Goal: Information Seeking & Learning: Learn about a topic

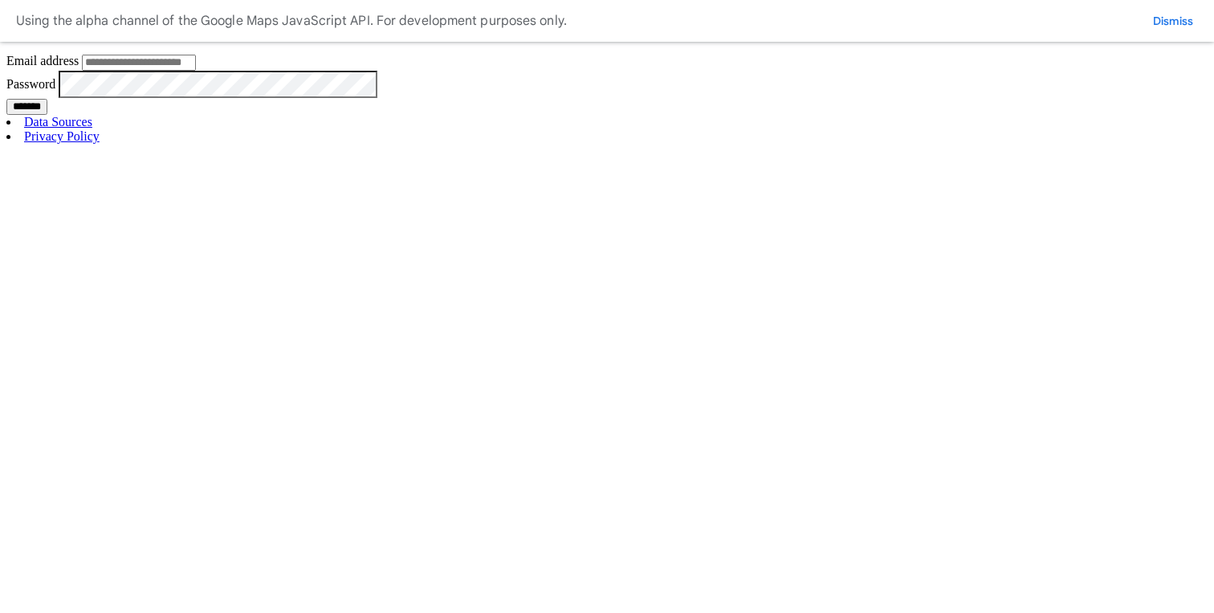
click at [196, 71] on input "Email address" at bounding box center [139, 63] width 114 height 16
type input "**********"
click at [47, 115] on input "*******" at bounding box center [26, 107] width 41 height 16
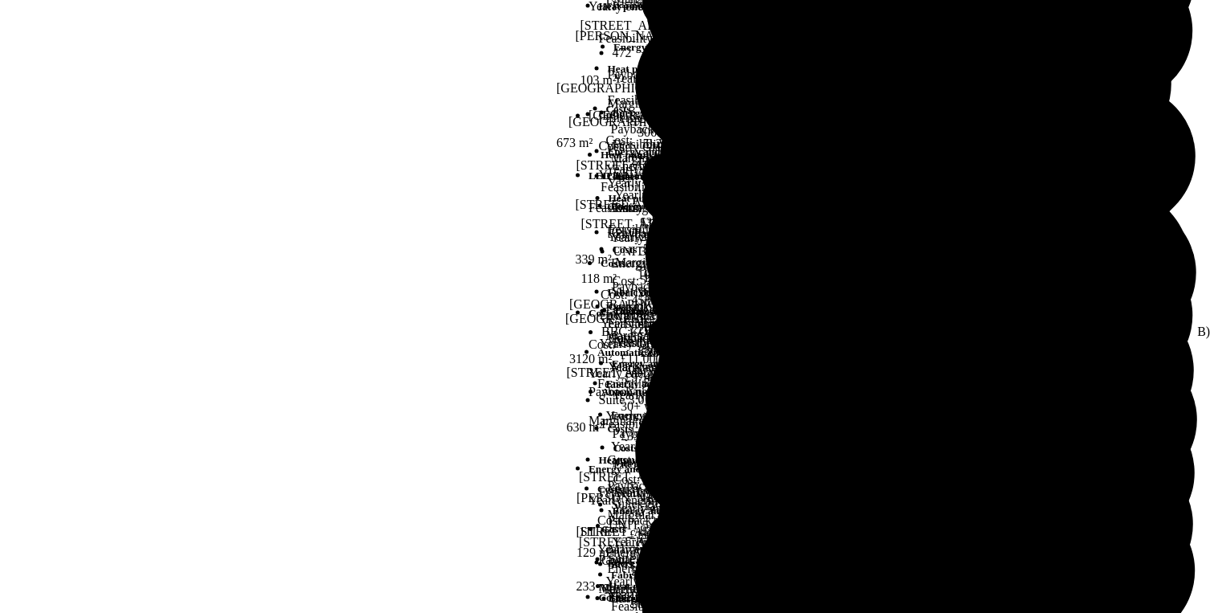
scroll to position [259, 0]
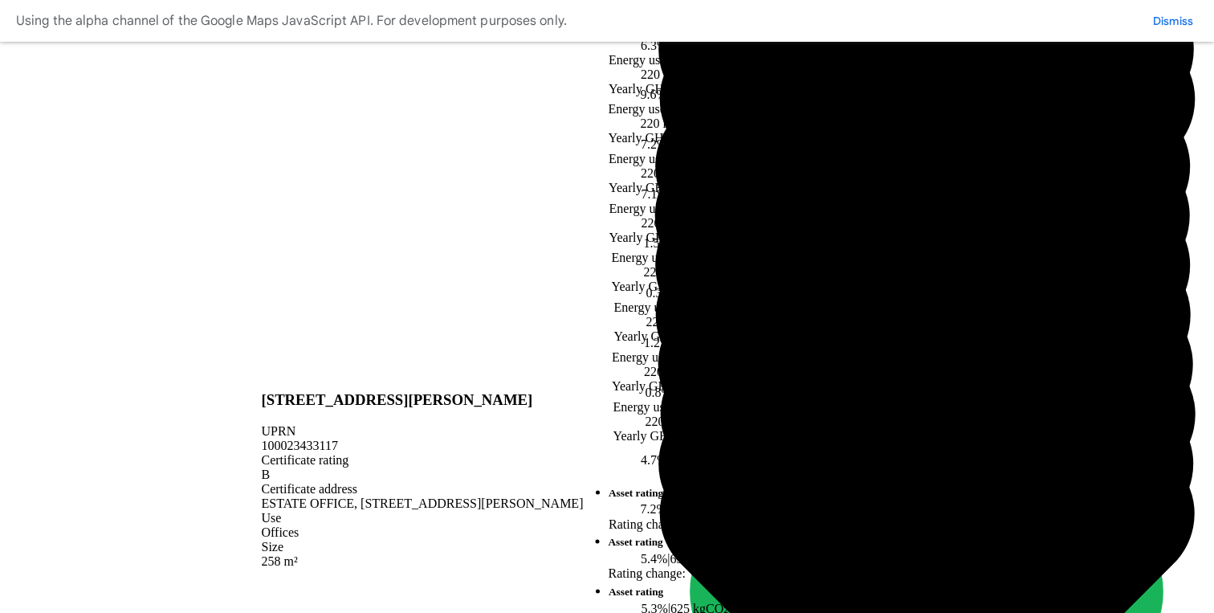
scroll to position [55, 0]
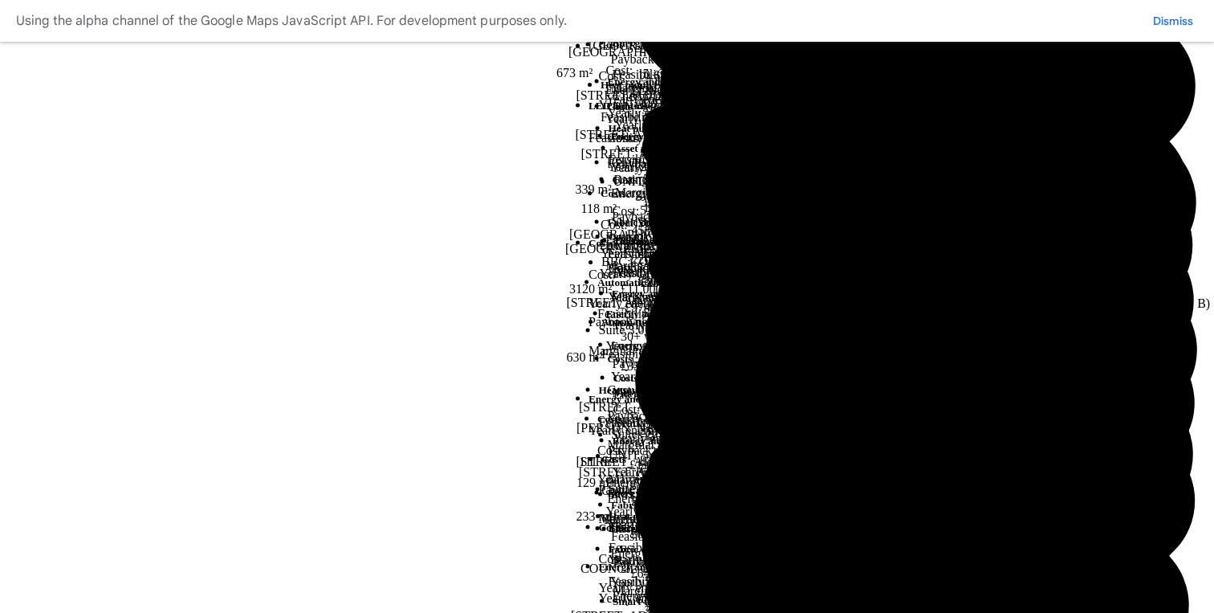
scroll to position [352, 0]
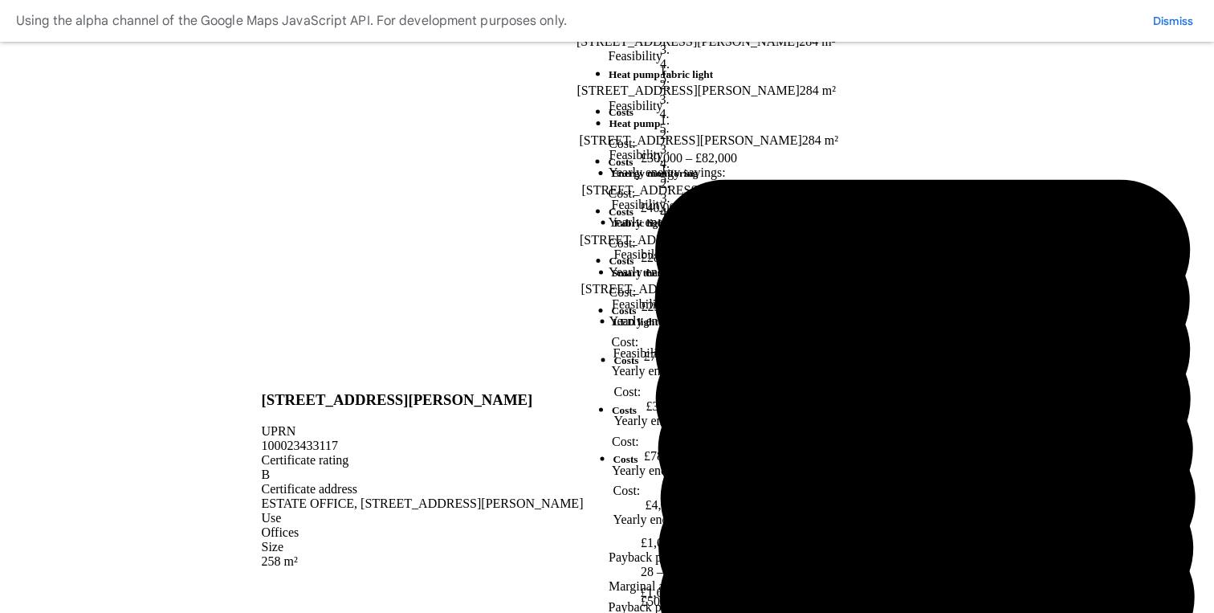
scroll to position [870, 0]
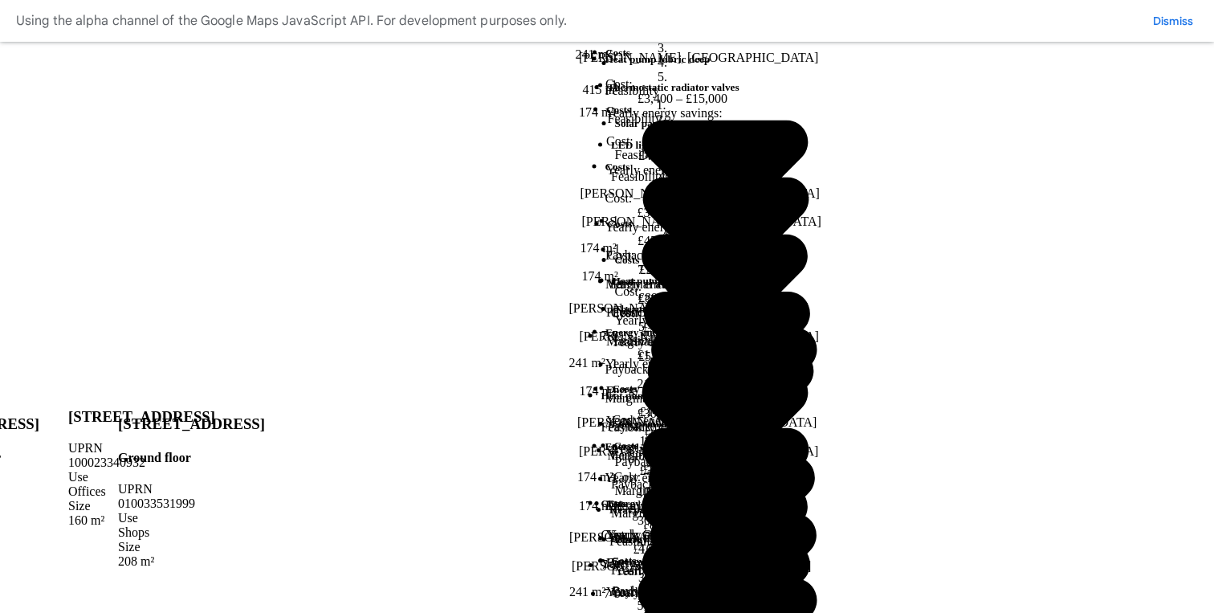
scroll to position [22, 0]
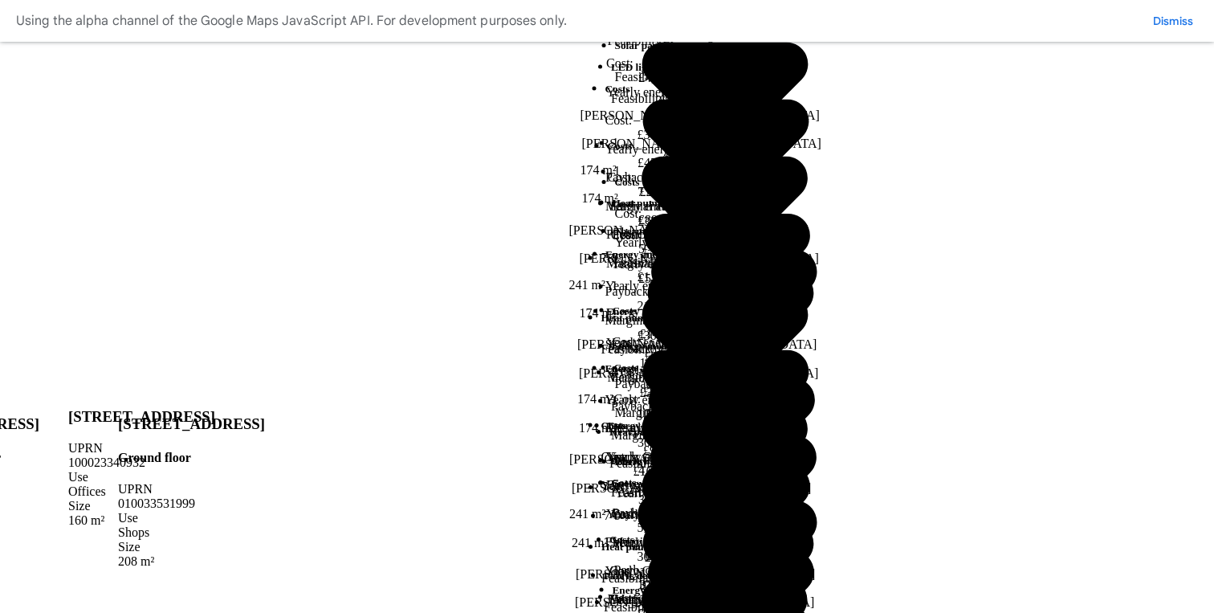
scroll to position [102, 0]
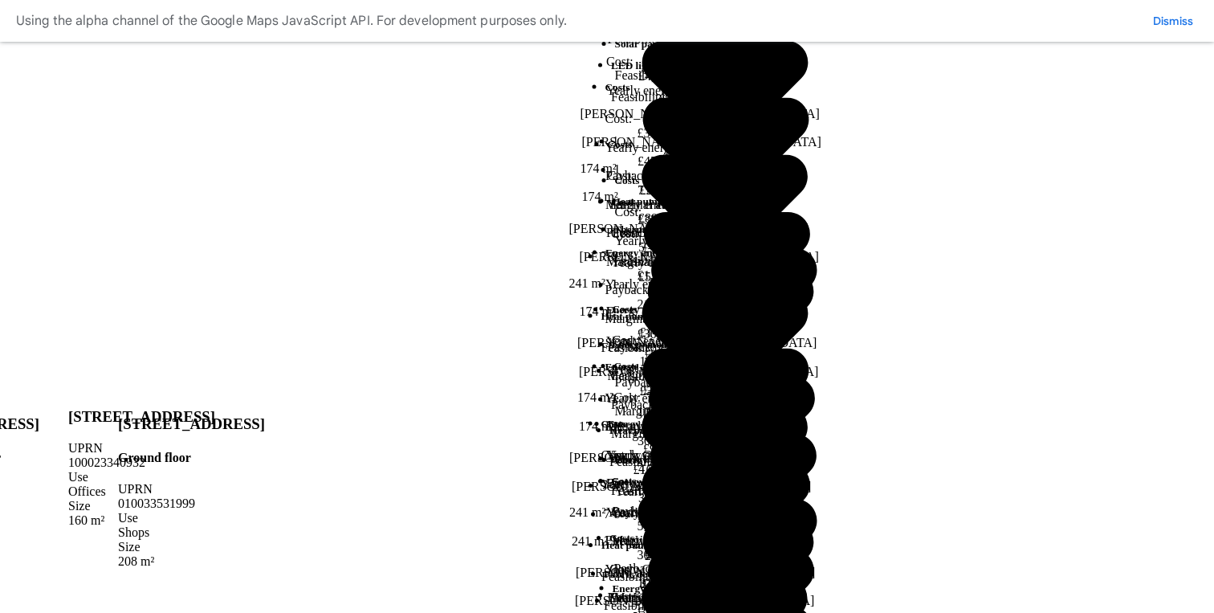
copy h2 "CONRAD"
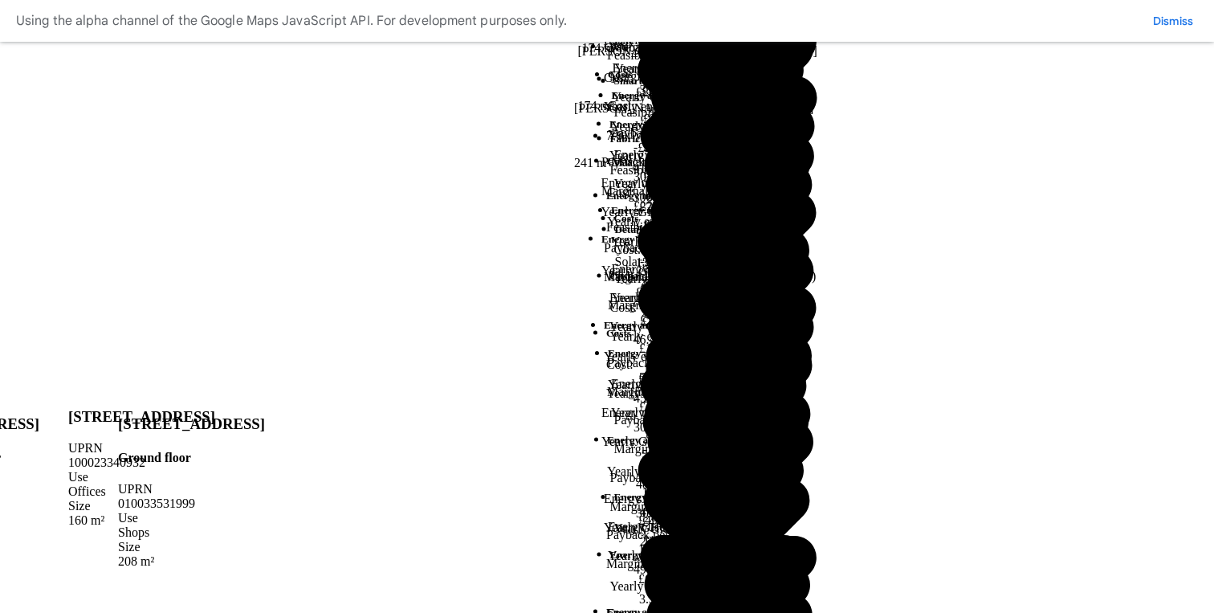
scroll to position [1790, 0]
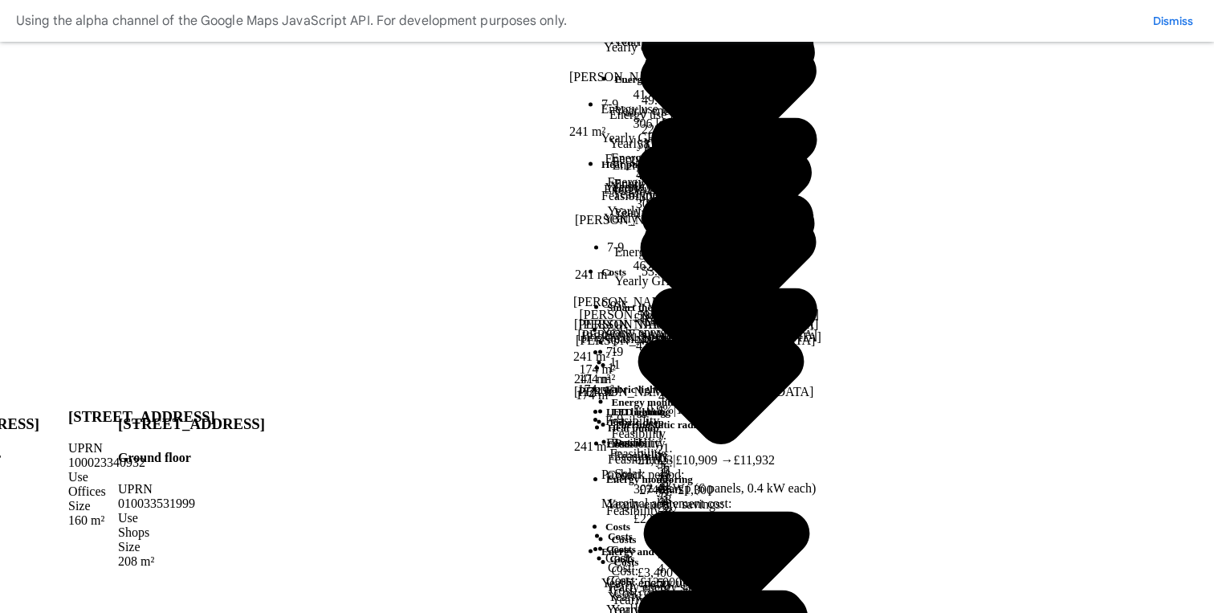
scroll to position [444, 0]
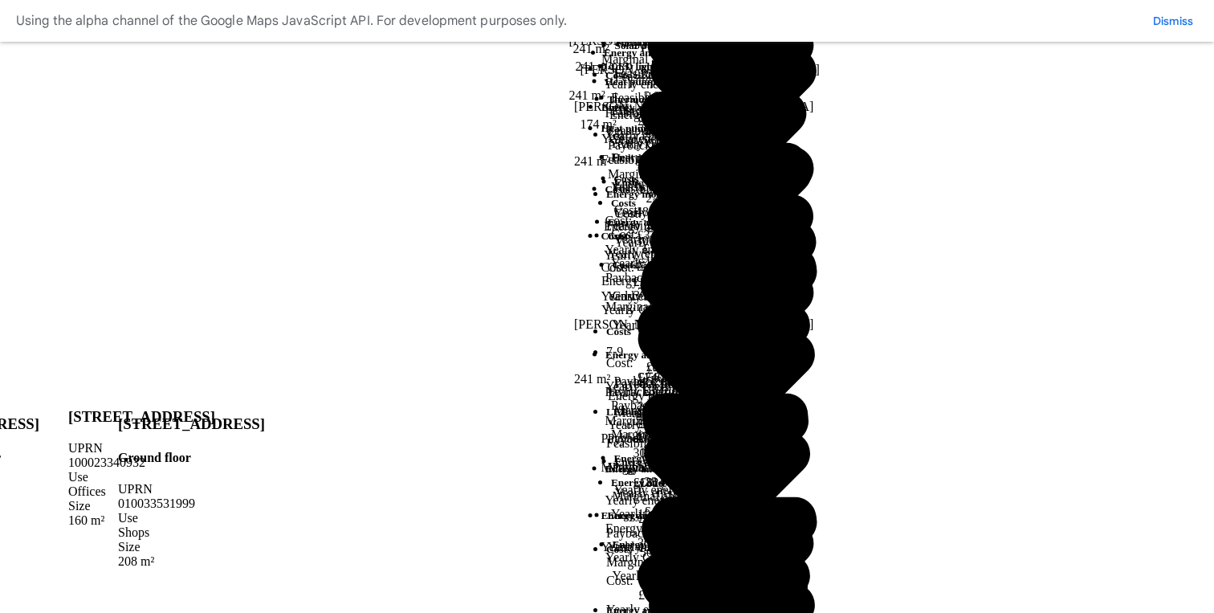
scroll to position [0, 0]
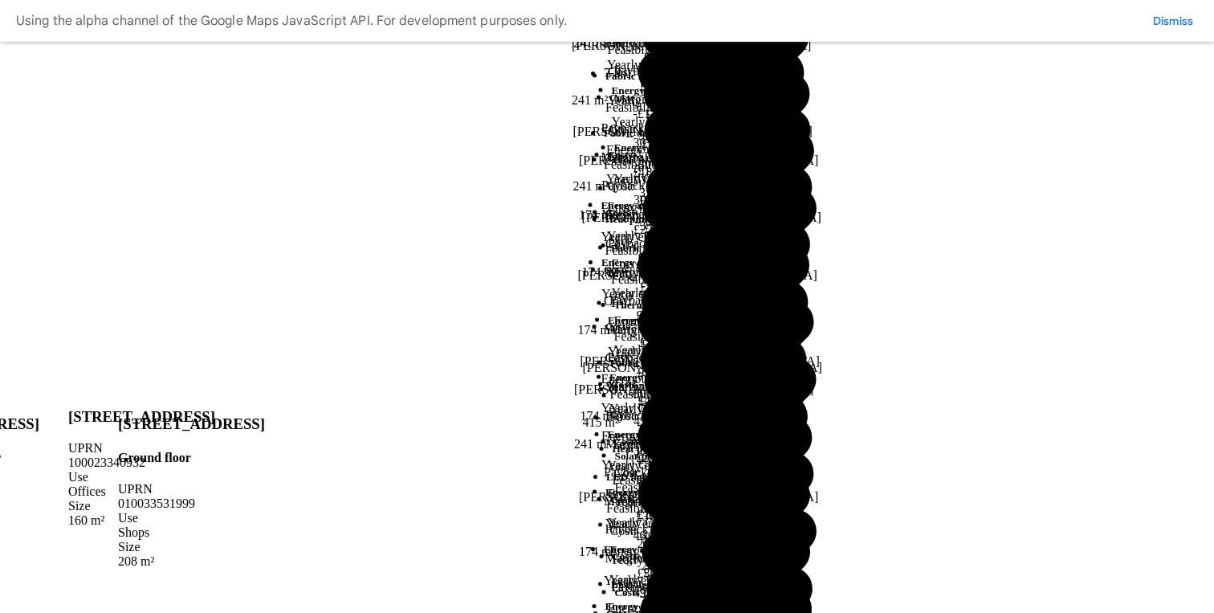
scroll to position [371, 0]
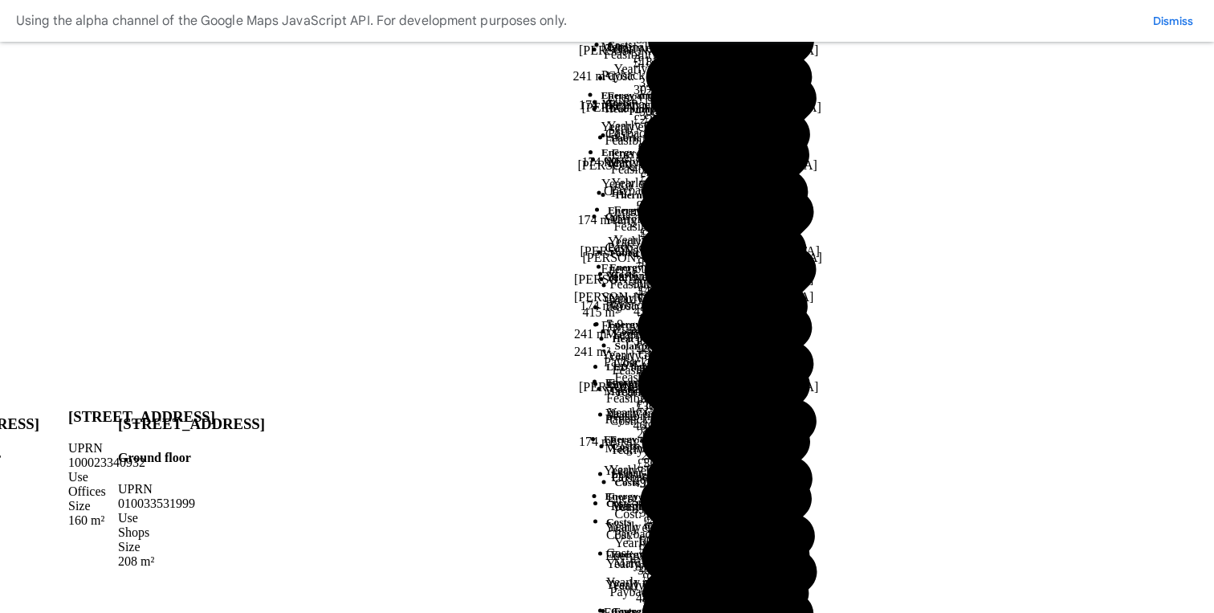
scroll to position [493, 0]
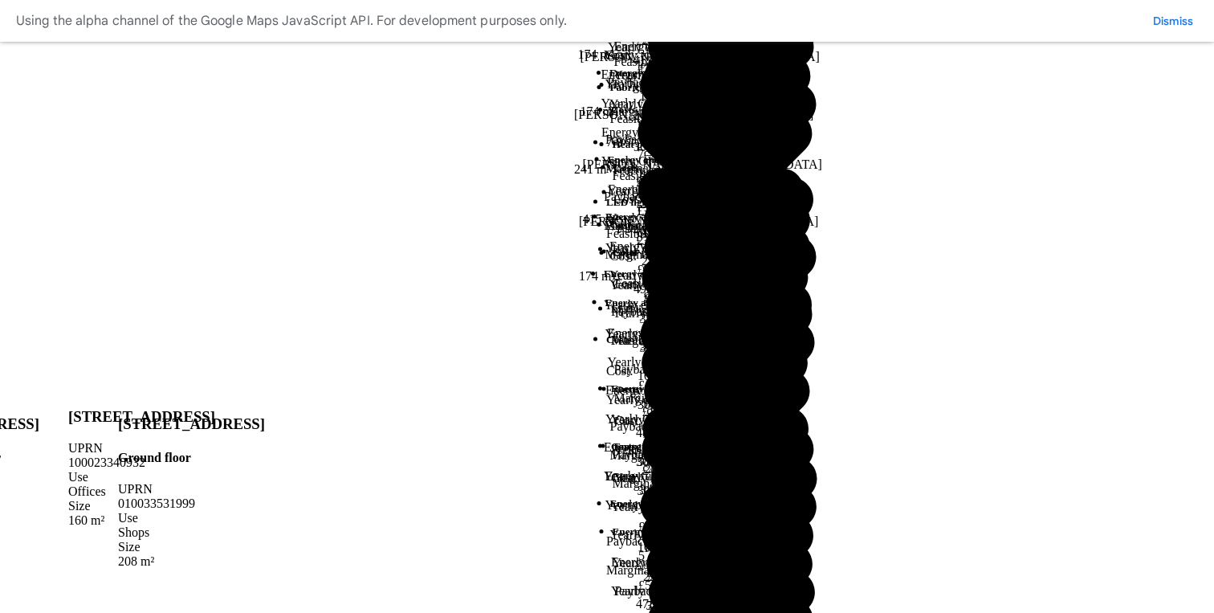
scroll to position [1612, 0]
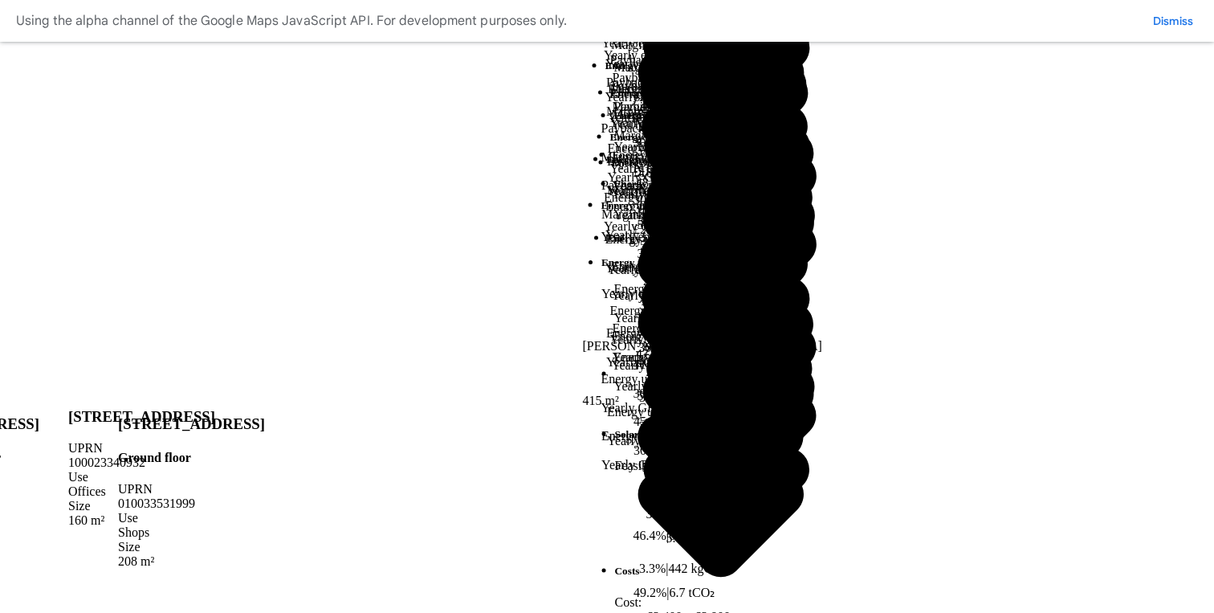
scroll to position [400, 0]
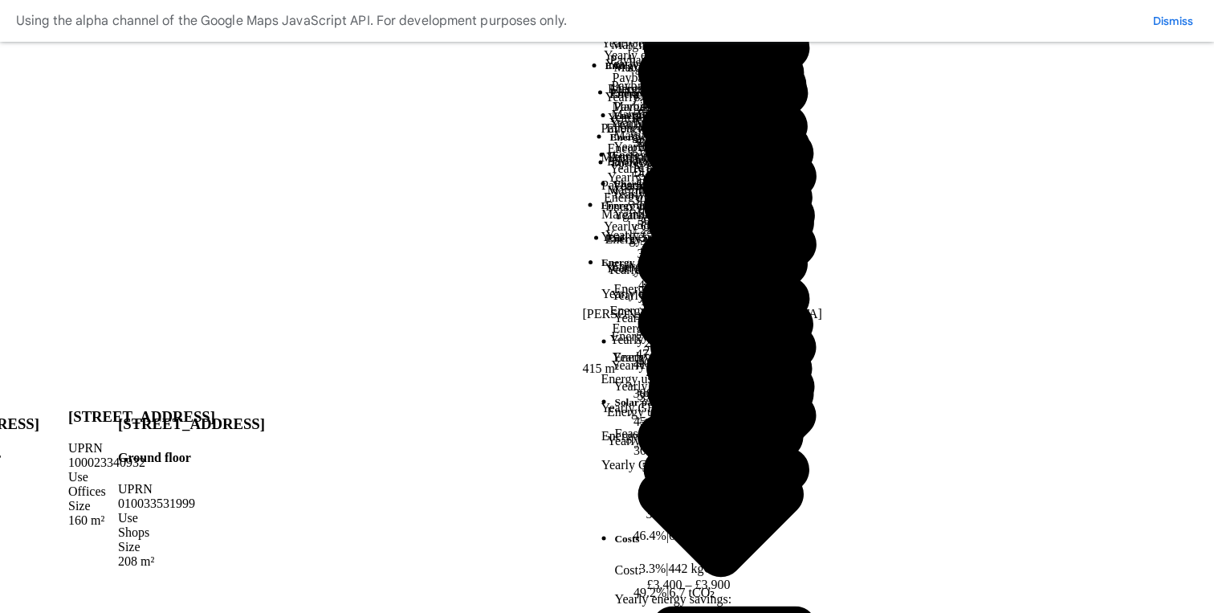
scroll to position [455, 0]
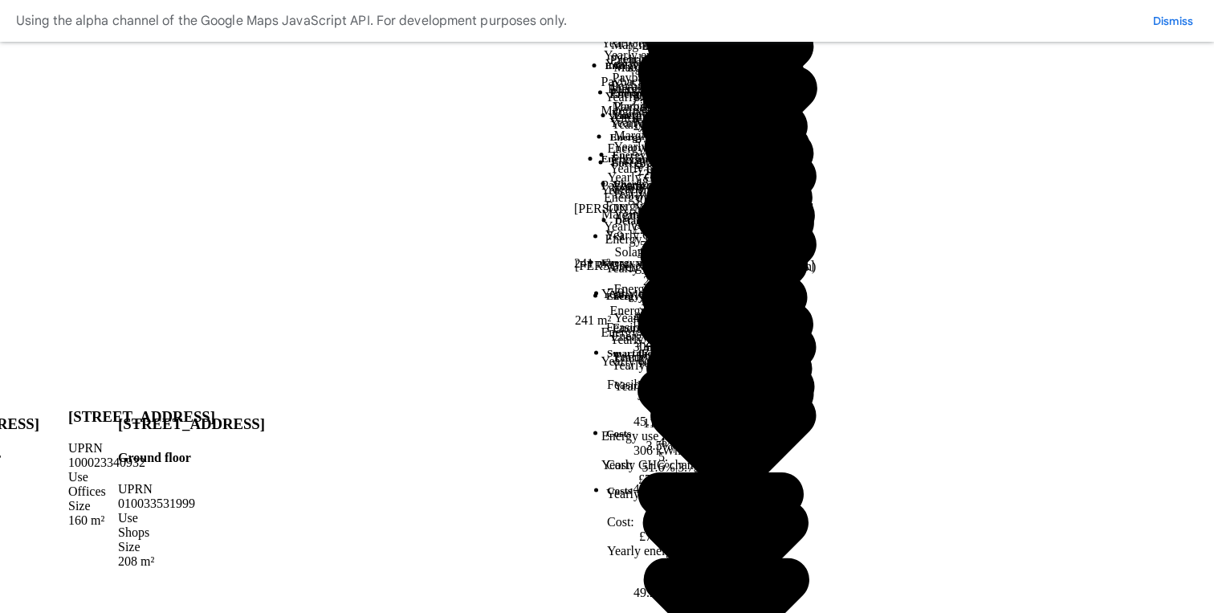
scroll to position [1497, 0]
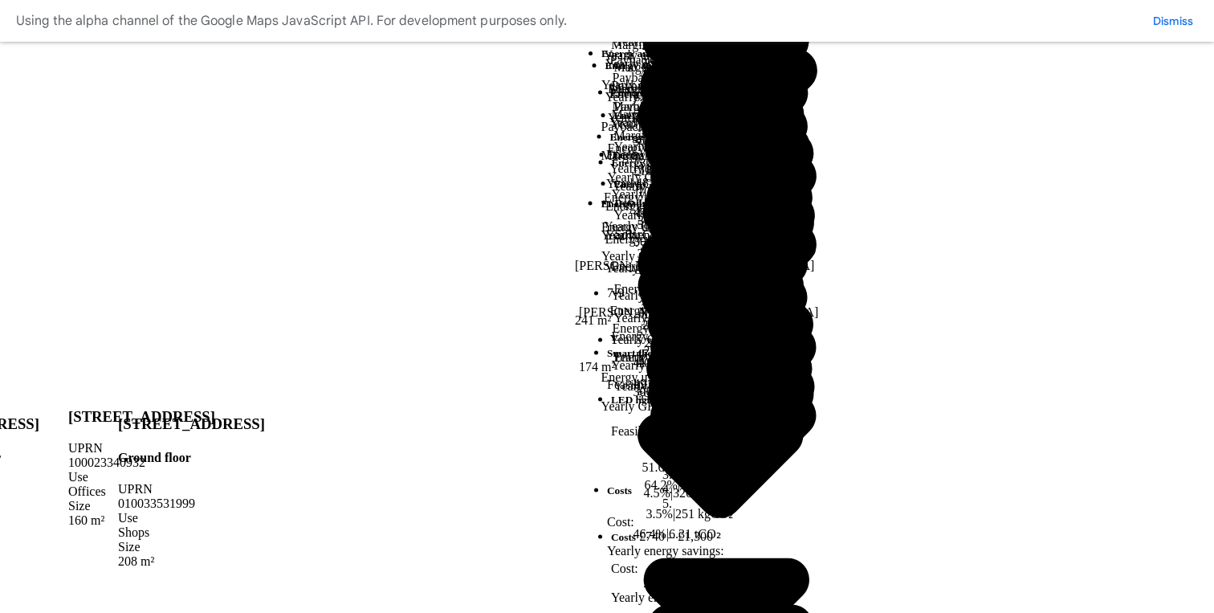
scroll to position [343, 0]
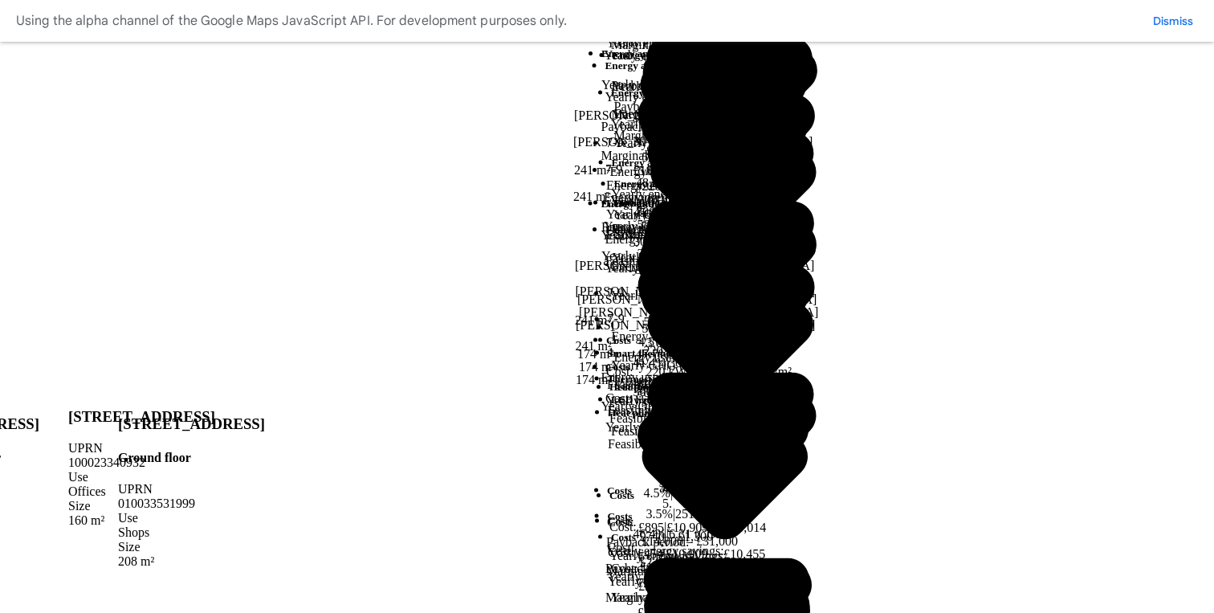
scroll to position [565, 0]
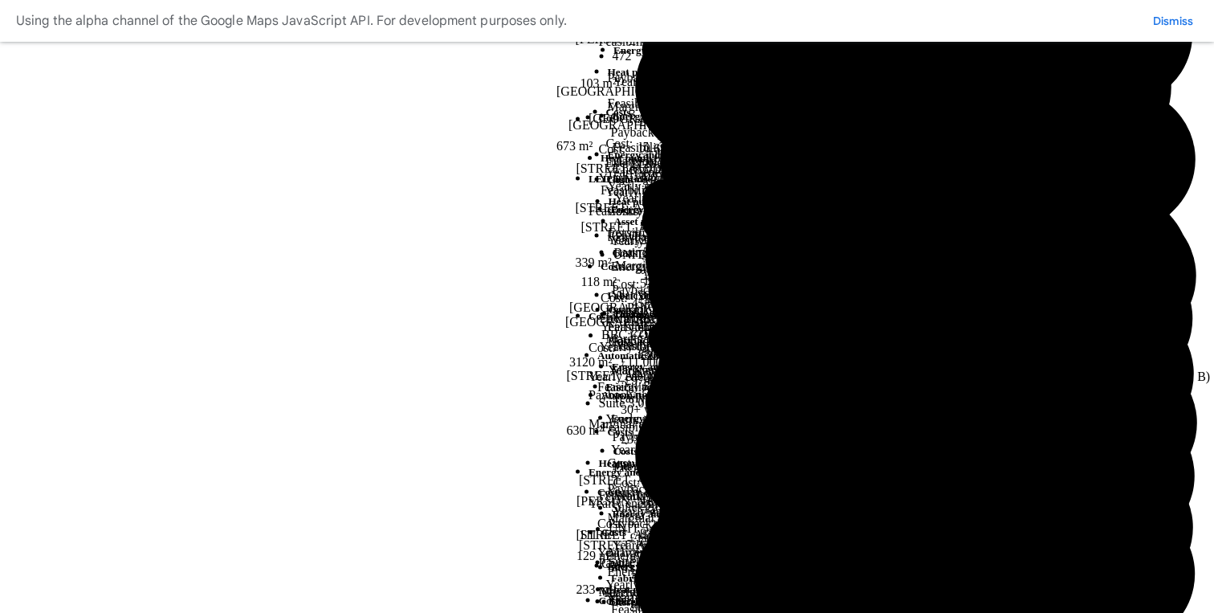
scroll to position [315, 0]
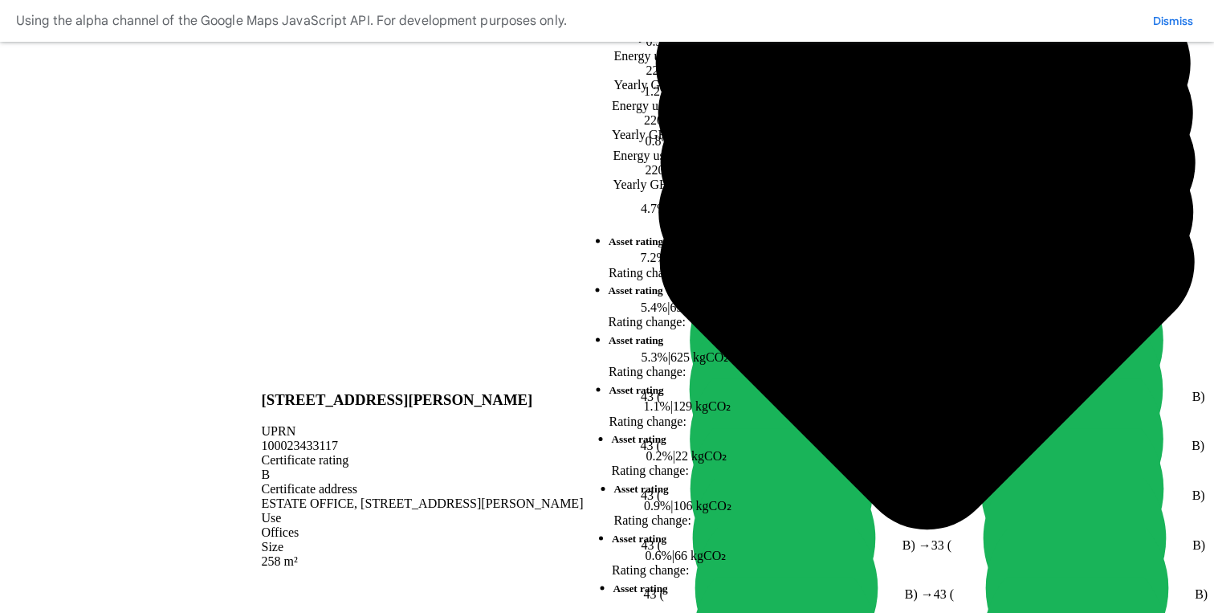
scroll to position [1031, 0]
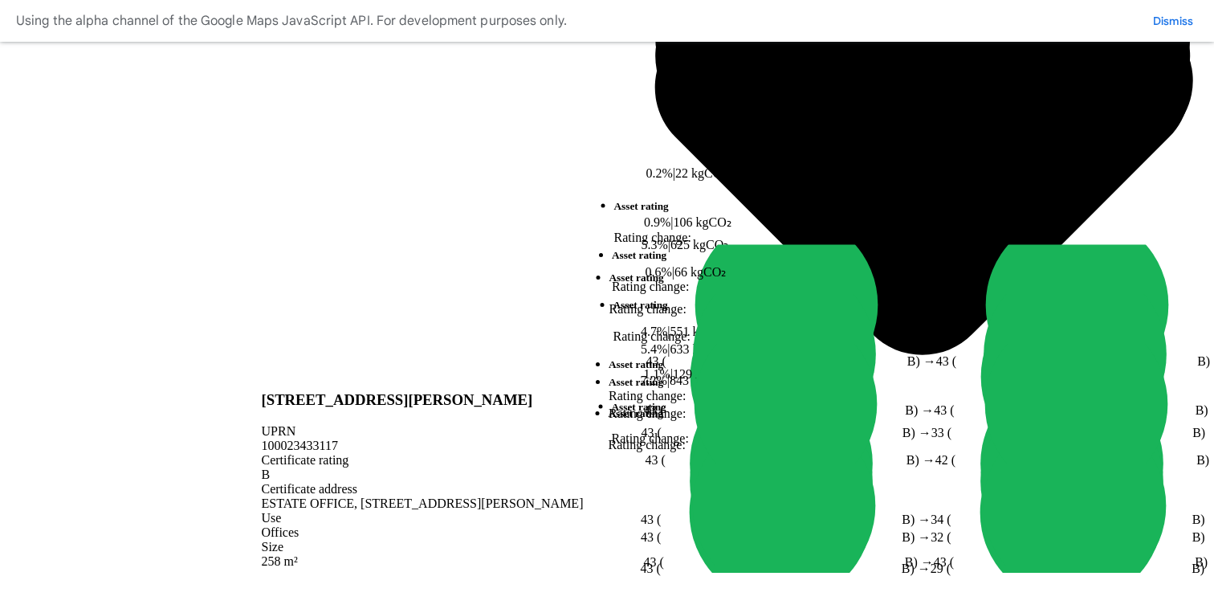
scroll to position [413, 0]
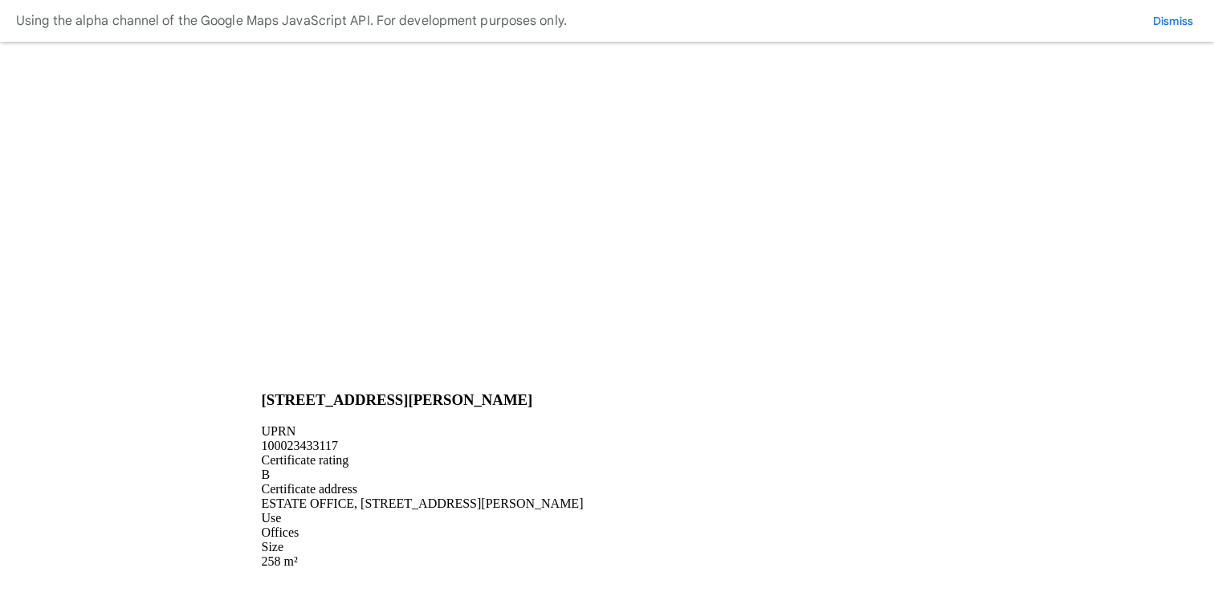
scroll to position [406, 0]
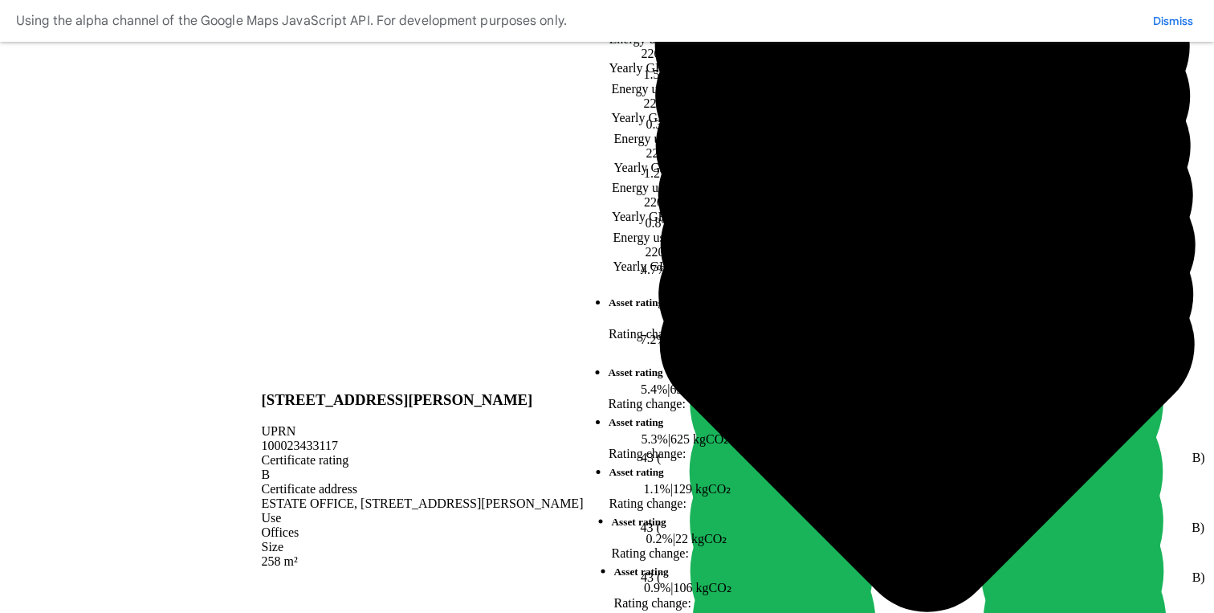
scroll to position [173, 0]
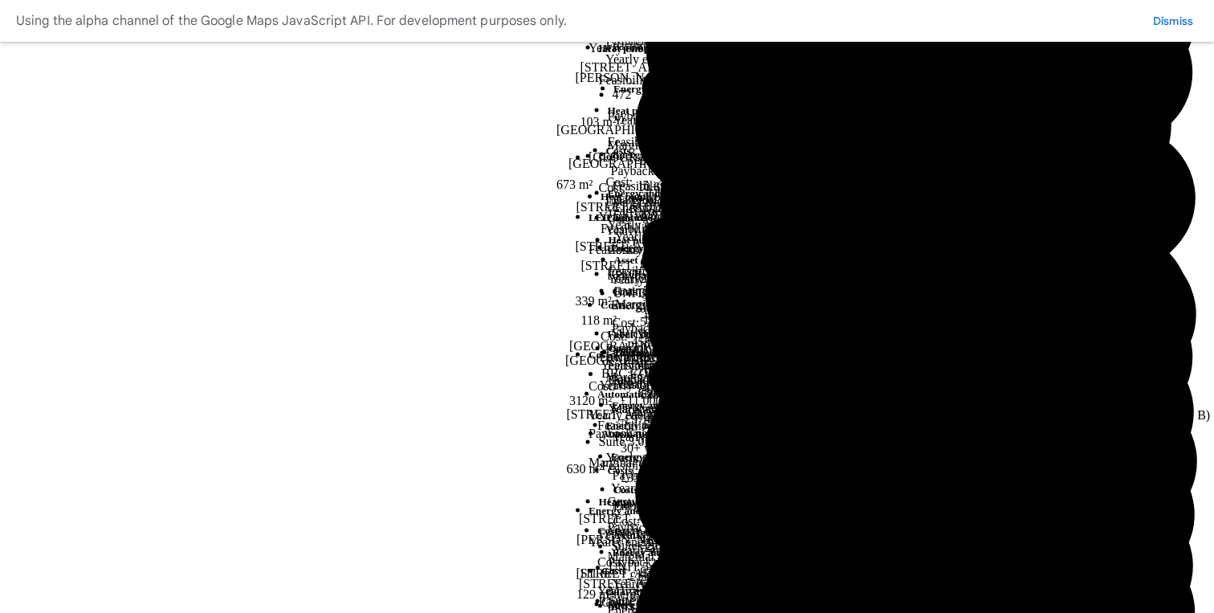
scroll to position [343, 0]
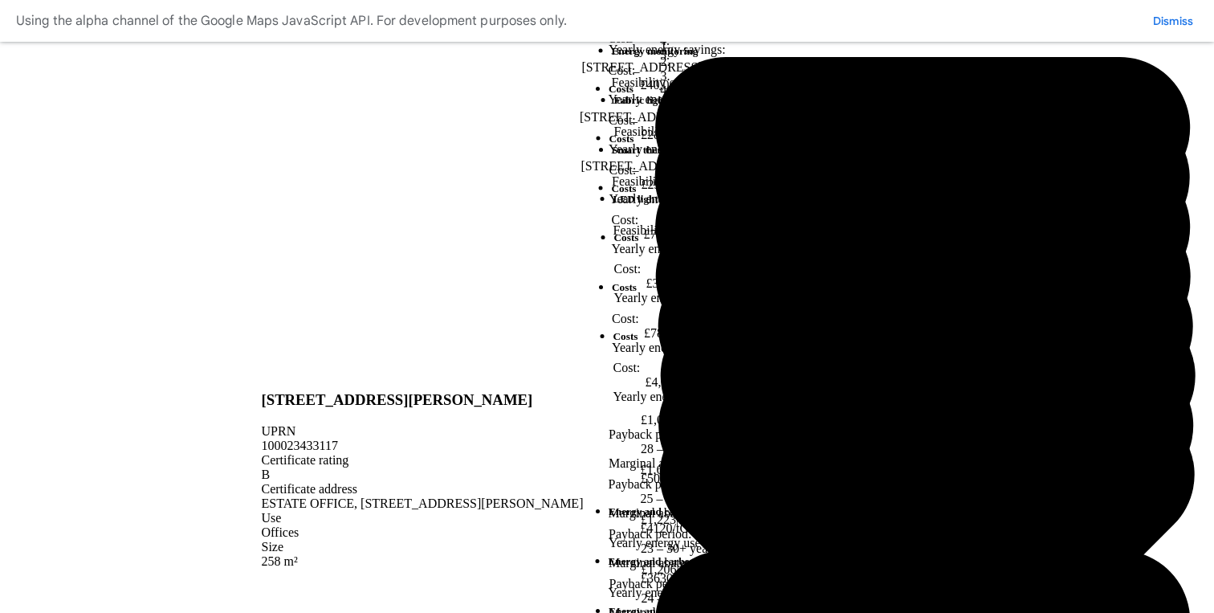
scroll to position [970, 0]
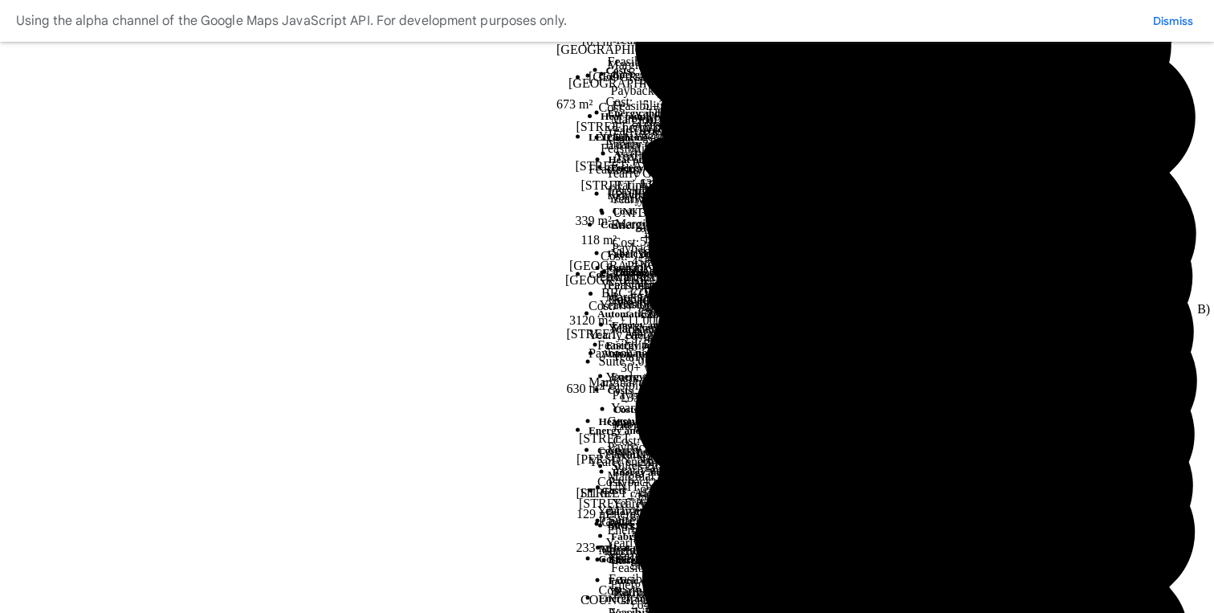
scroll to position [326, 0]
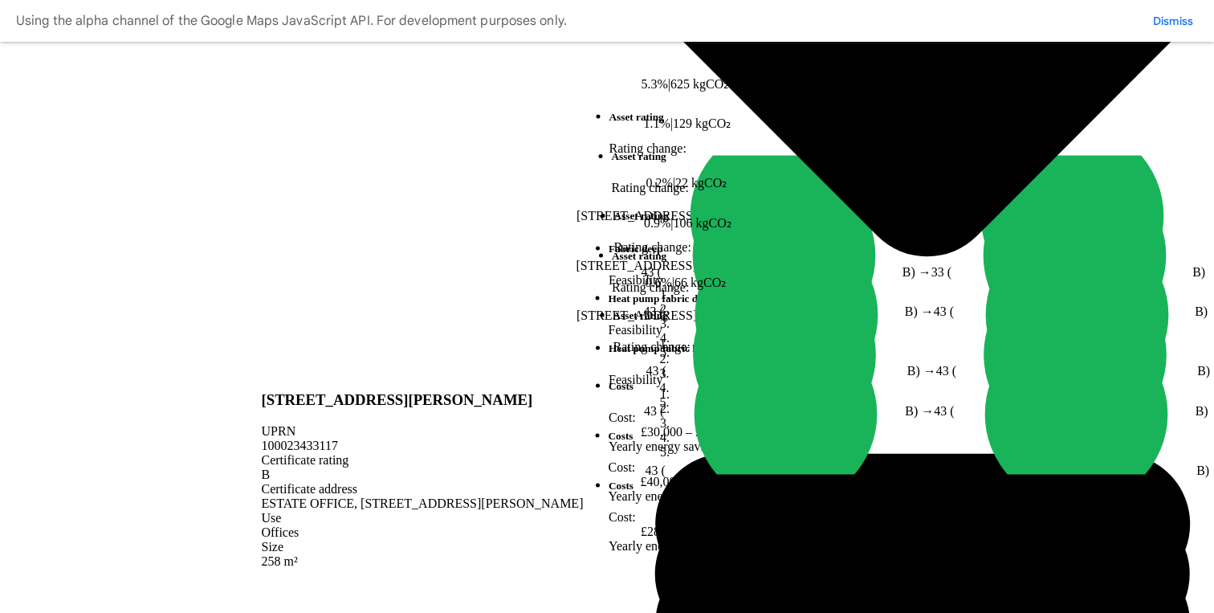
scroll to position [569, 0]
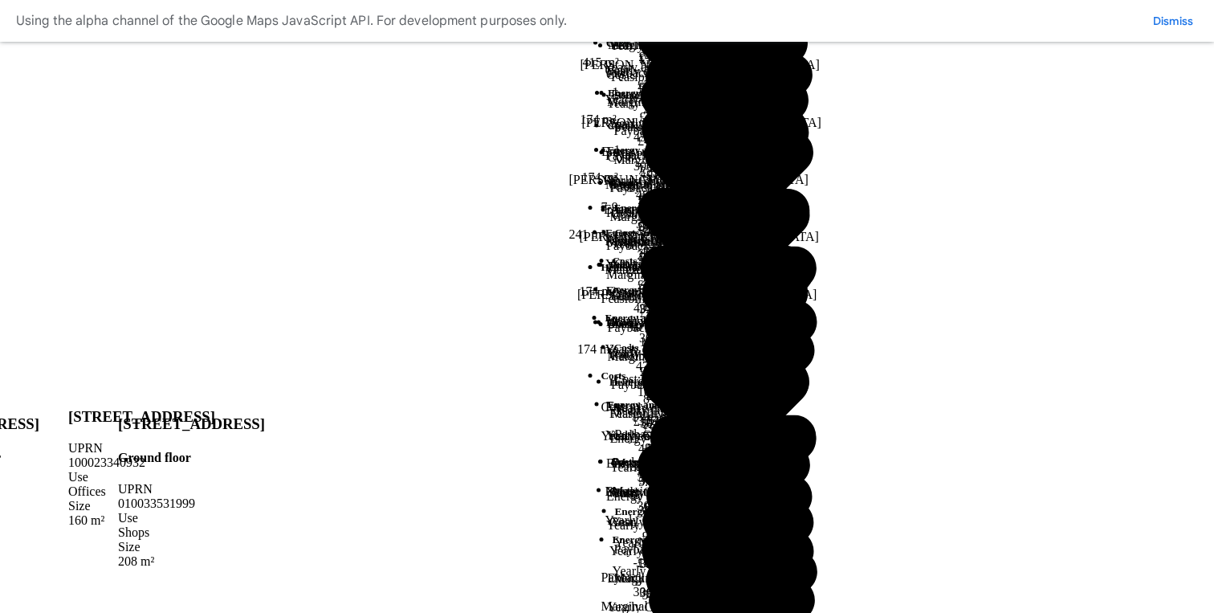
scroll to position [1059, 0]
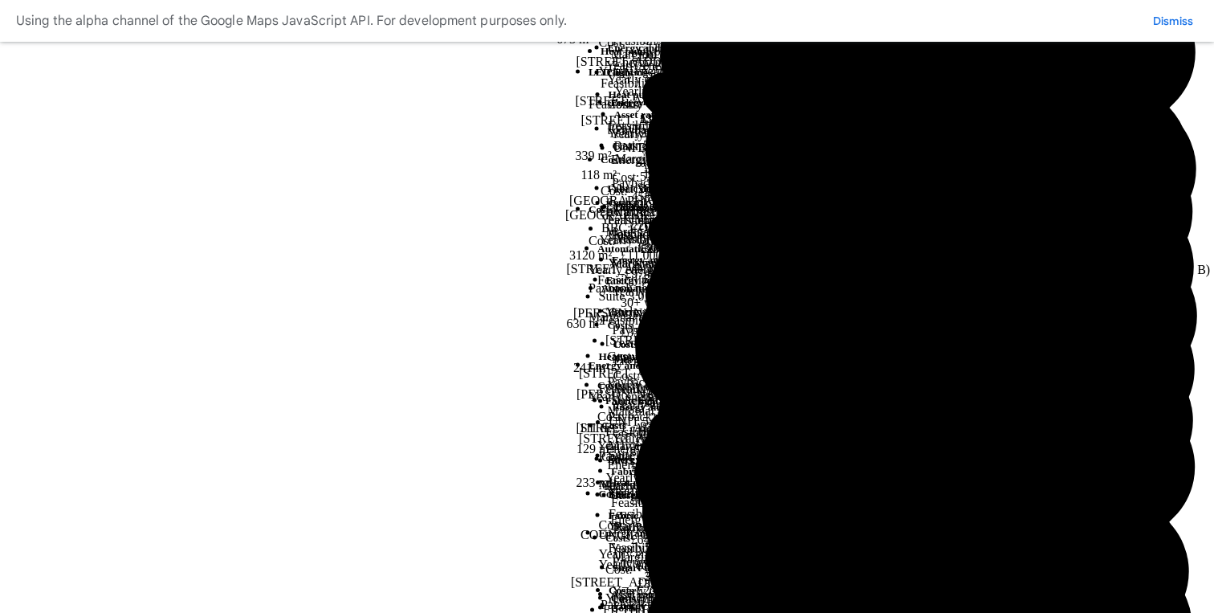
scroll to position [437, 0]
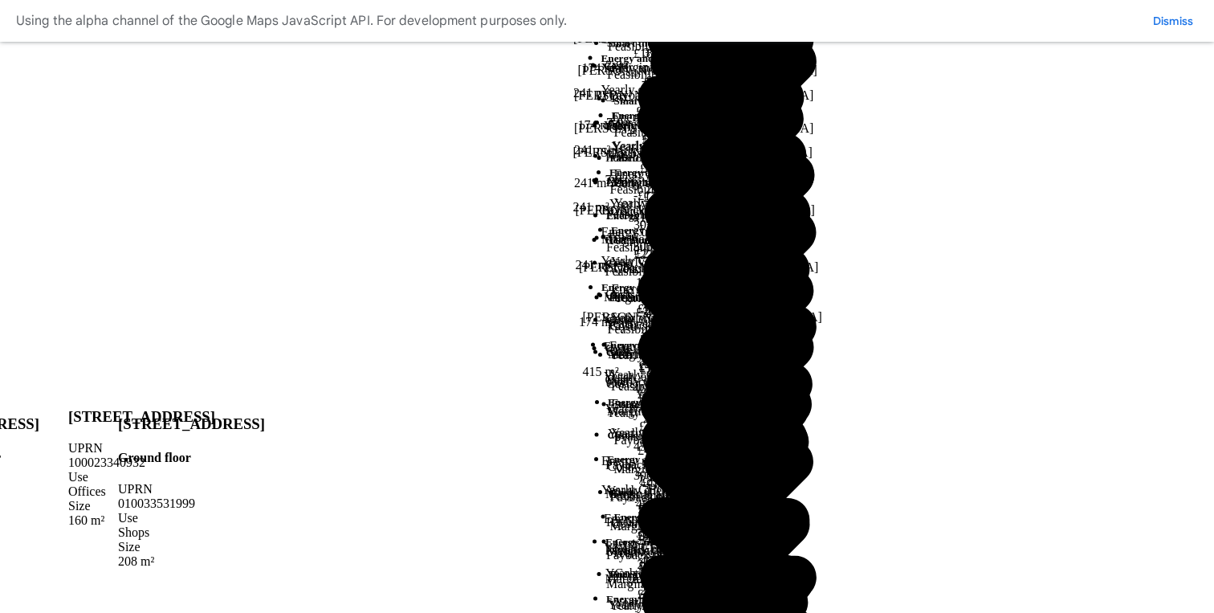
scroll to position [831, 0]
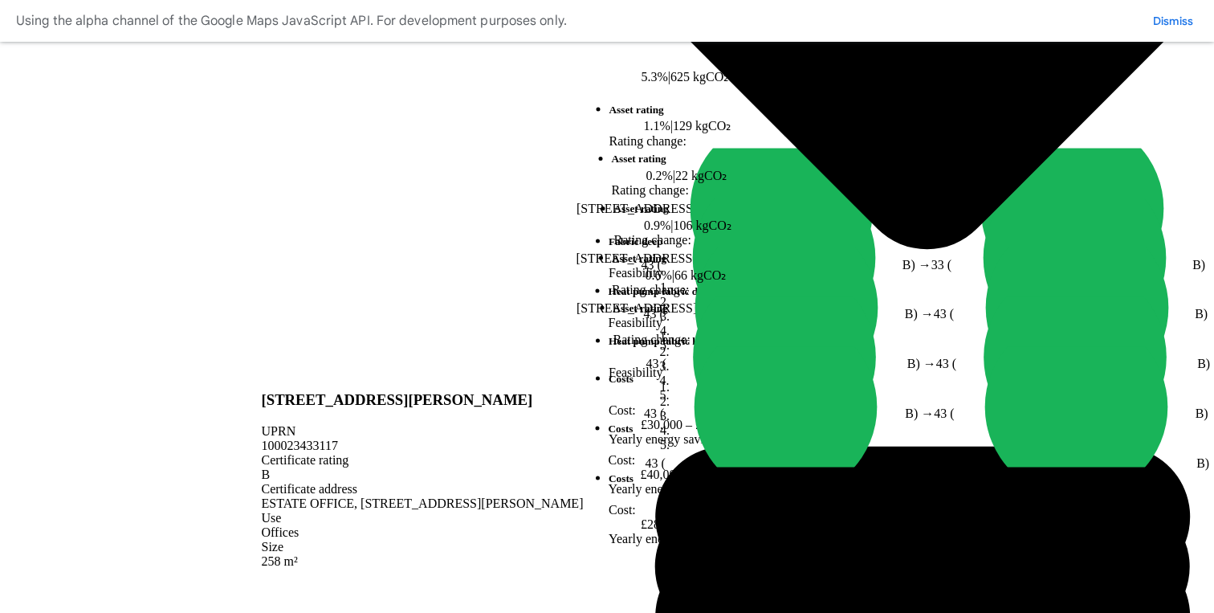
scroll to position [582, 0]
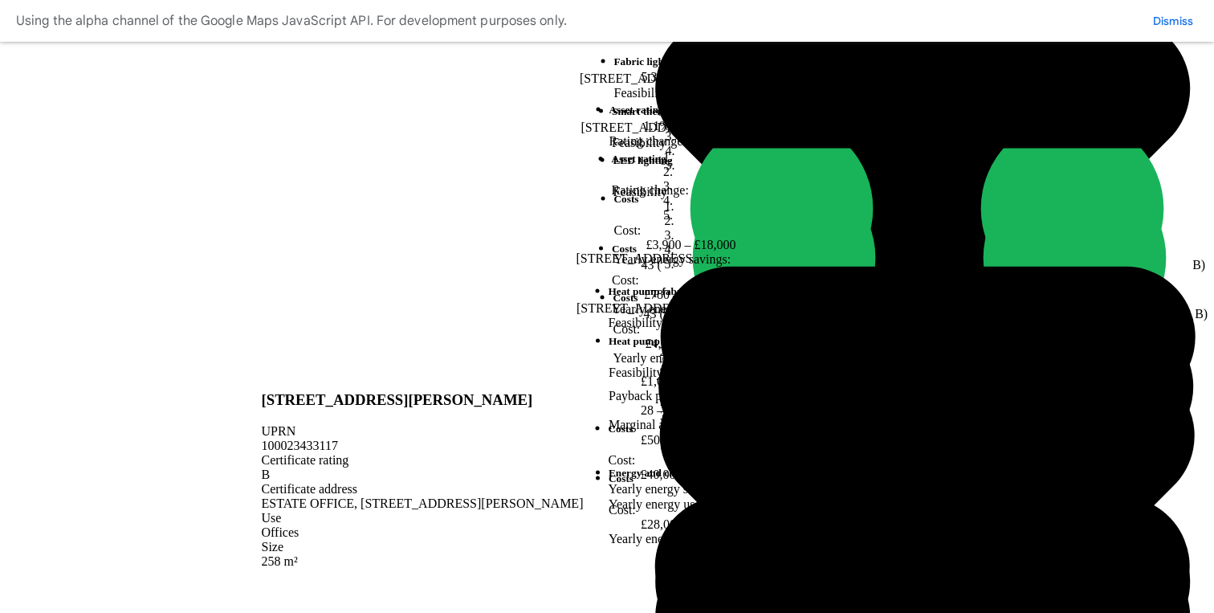
scroll to position [1015, 0]
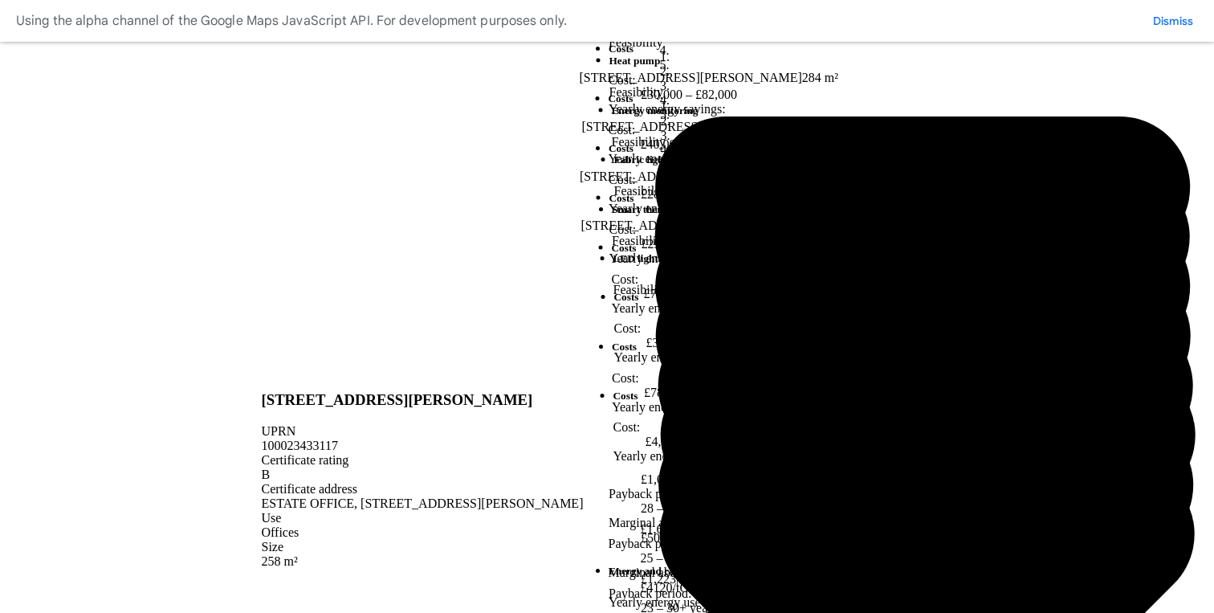
scroll to position [932, 0]
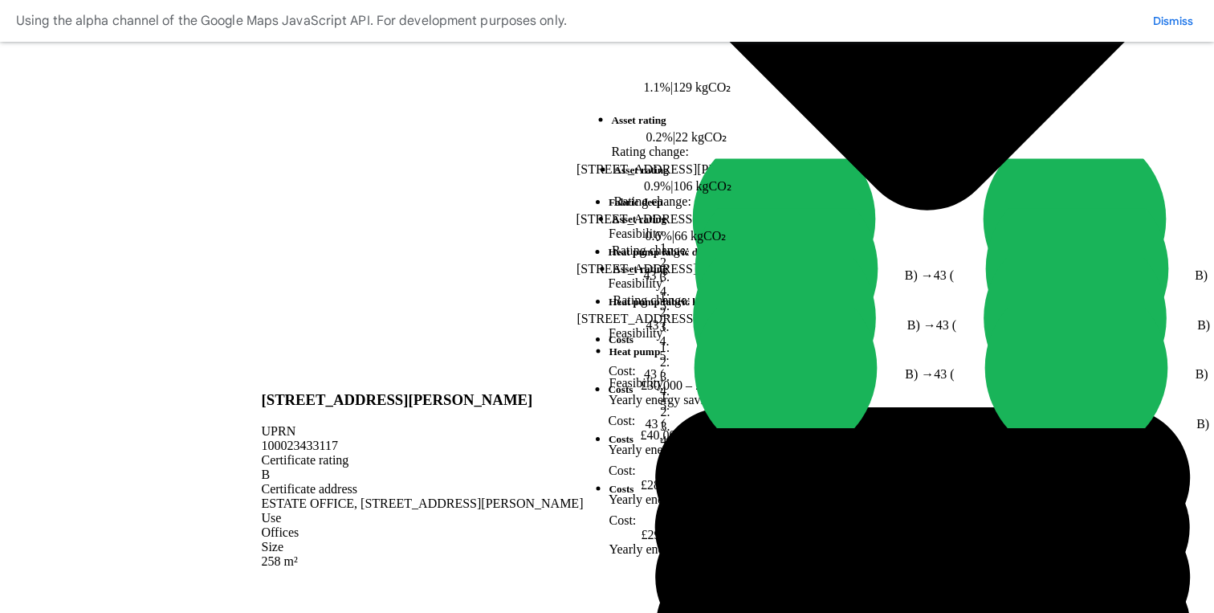
scroll to position [589, 0]
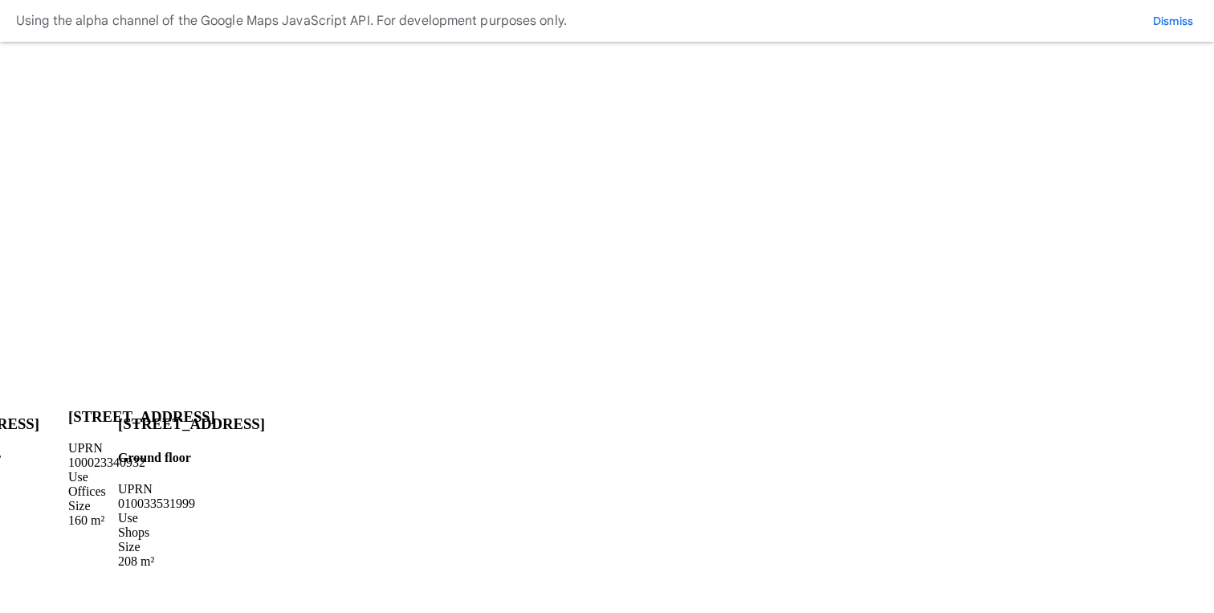
scroll to position [1790, 0]
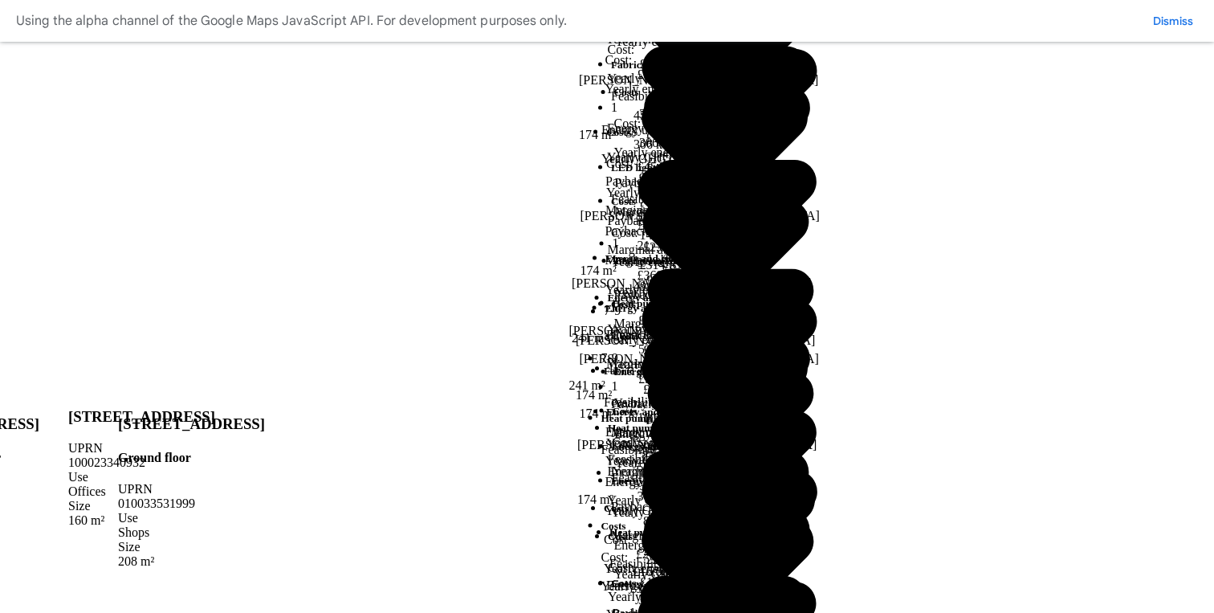
scroll to position [0, 0]
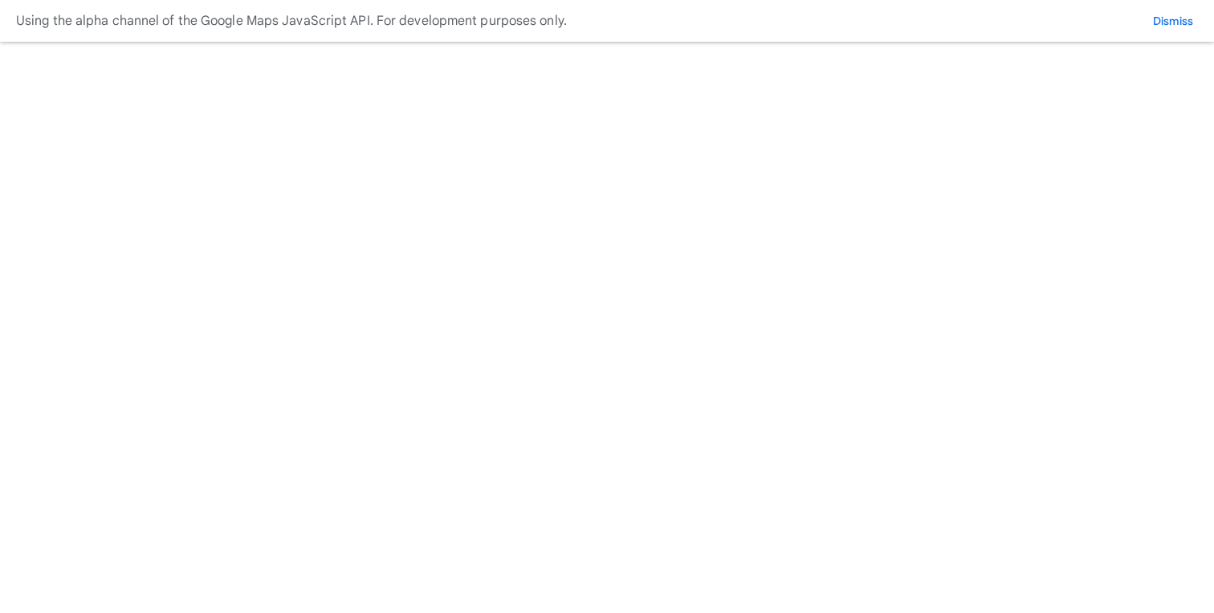
scroll to position [459, 0]
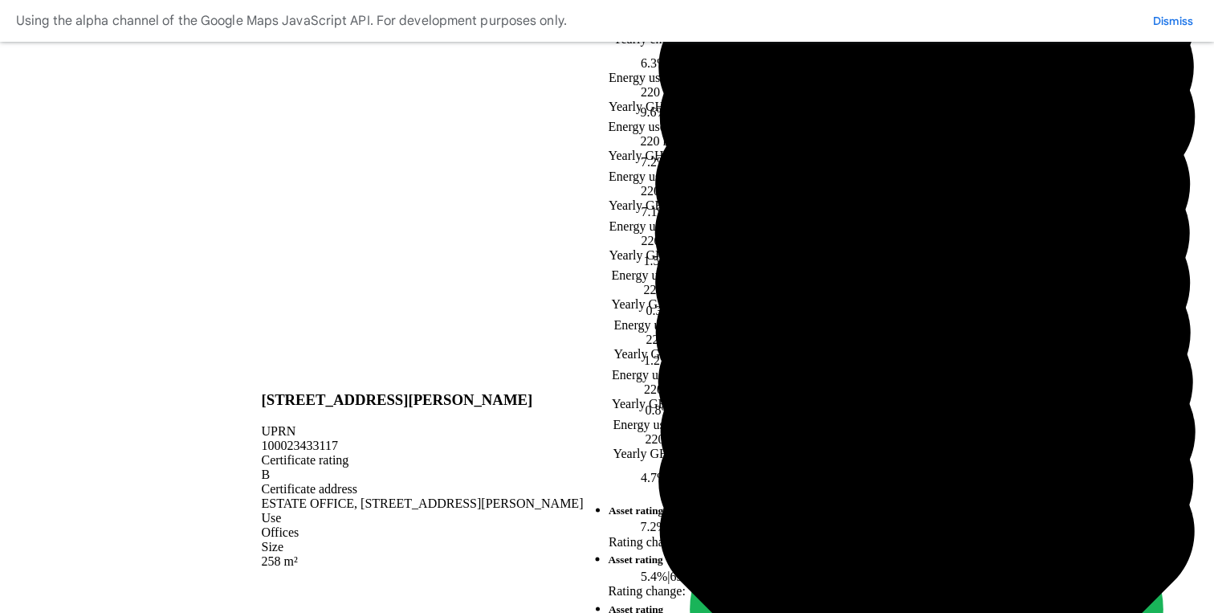
scroll to position [45, 0]
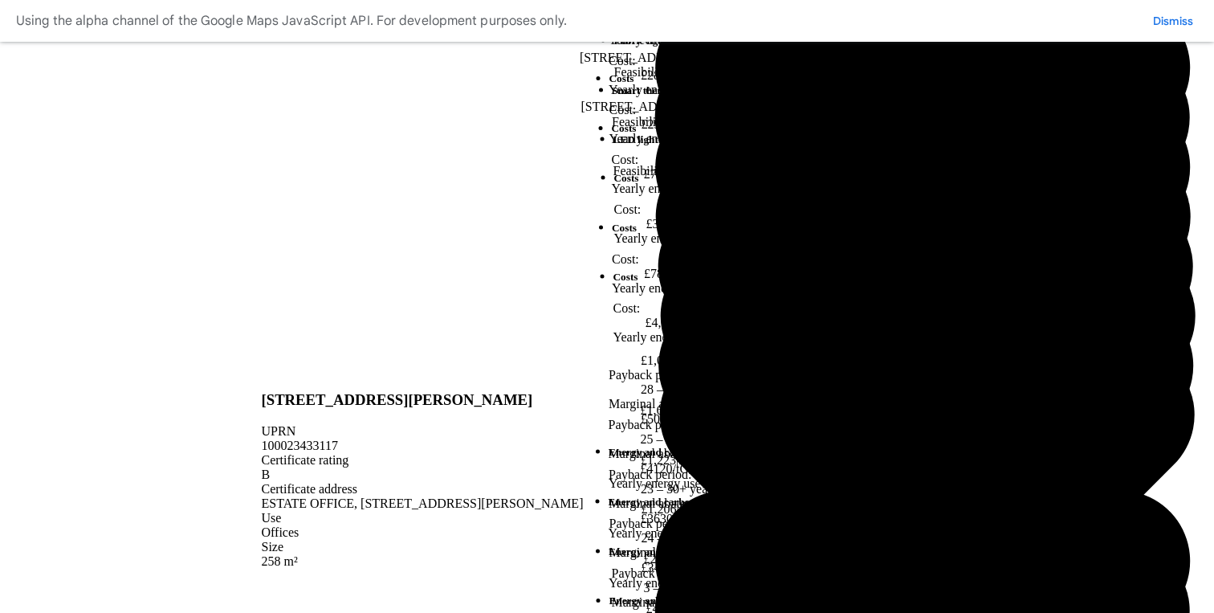
scroll to position [1031, 0]
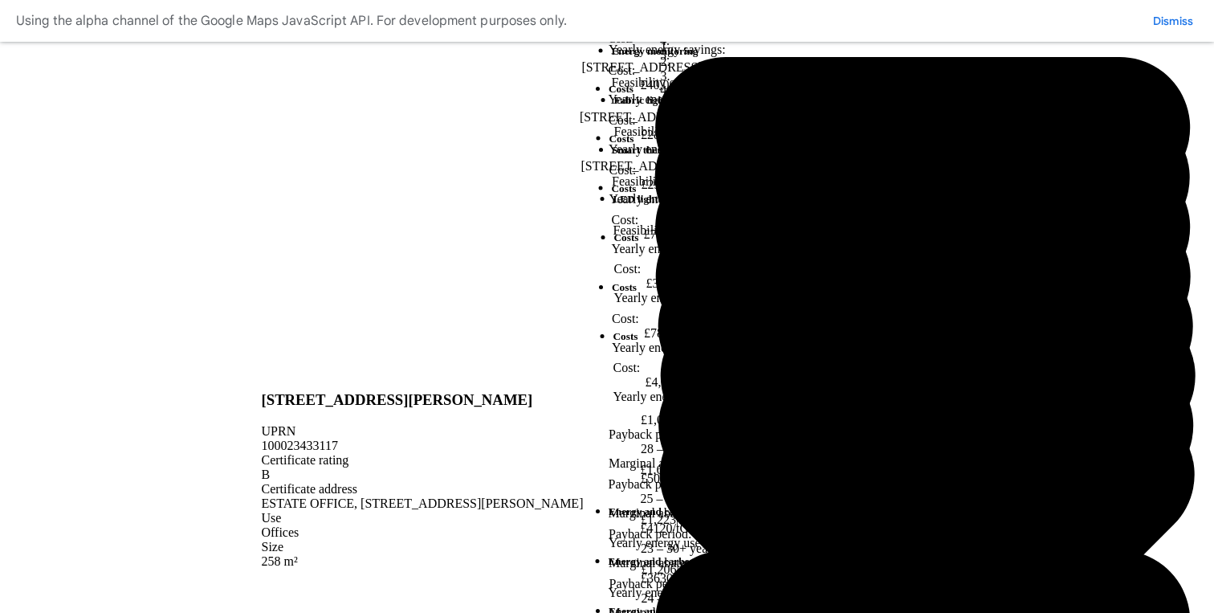
scroll to position [970, 0]
